Goal: Find specific page/section: Locate item on page

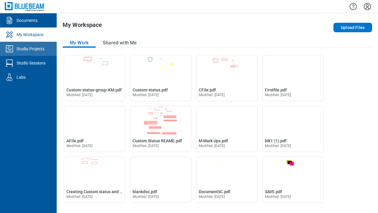
click at [24, 47] on div "Studio Projects" at bounding box center [31, 49] width 28 height 6
click at [28, 49] on div "Studio Projects" at bounding box center [31, 49] width 28 height 6
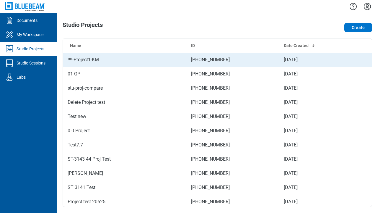
click at [77, 59] on td "!!!!-Project1-KM" at bounding box center [124, 60] width 123 height 14
click at [124, 60] on td "!!!!-Project1-KM" at bounding box center [124, 60] width 123 height 14
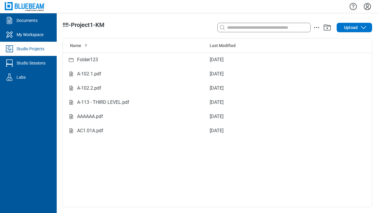
click at [283, 25] on input at bounding box center [268, 27] width 84 height 6
click at [268, 27] on input at bounding box center [268, 27] width 84 height 6
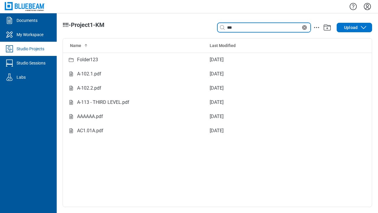
type input "****"
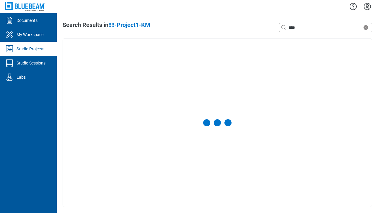
select select "**********"
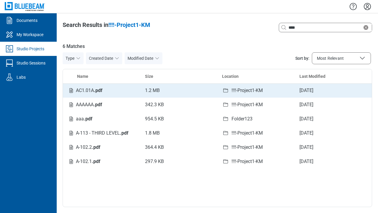
click at [108, 97] on td "AC1.01A .pdf" at bounding box center [101, 90] width 77 height 14
click at [101, 90] on em ".pdf" at bounding box center [98, 90] width 9 height 6
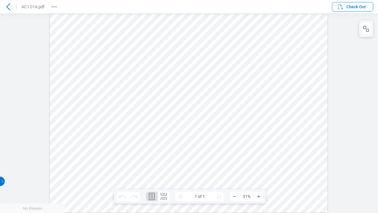
click at [7, 7] on icon at bounding box center [8, 6] width 4 height 7
click at [9, 4] on icon at bounding box center [8, 6] width 4 height 7
